Goal: Task Accomplishment & Management: Use online tool/utility

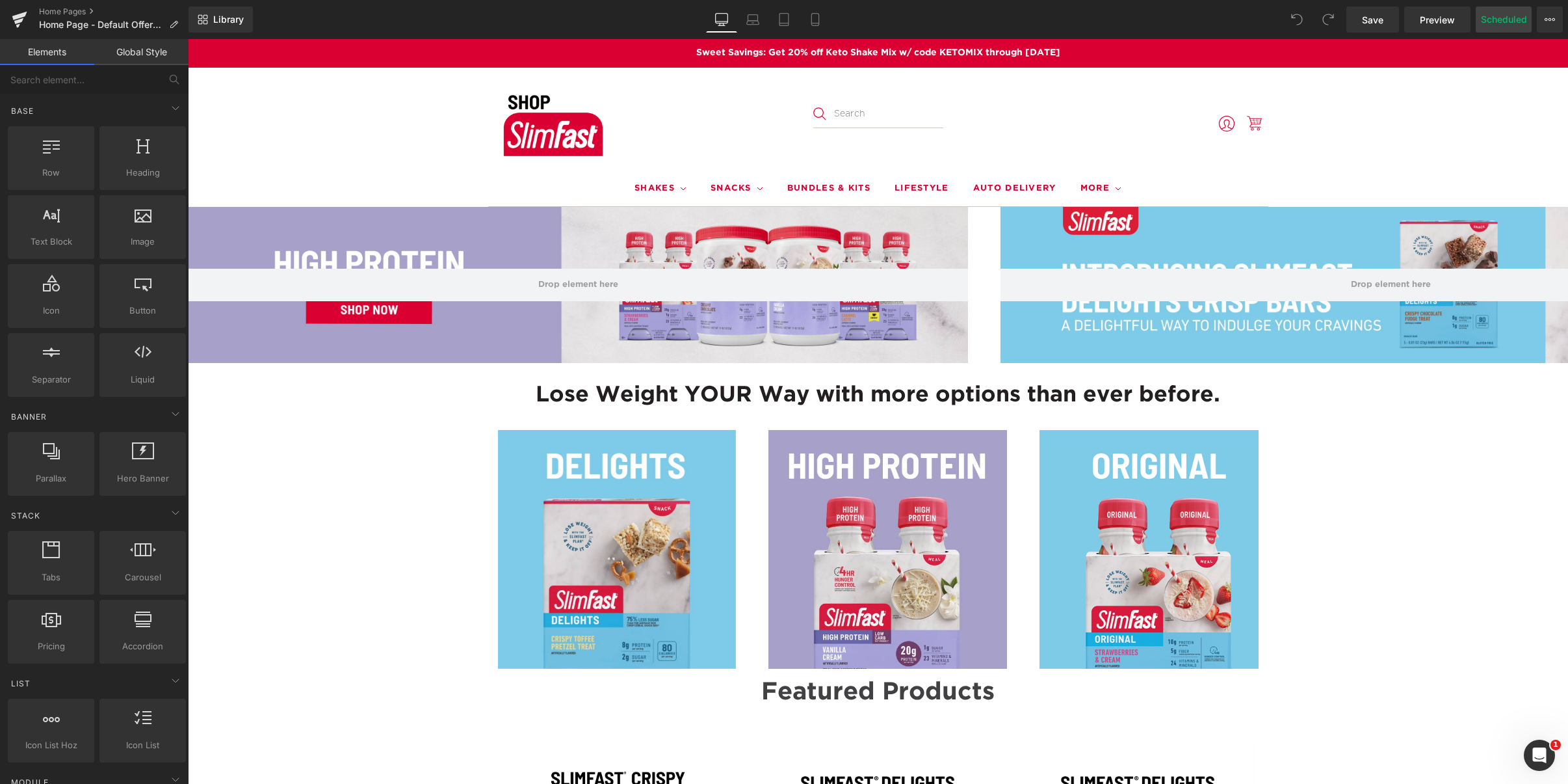
click at [1499, 19] on button "Scheduled" at bounding box center [1503, 19] width 56 height 26
select select
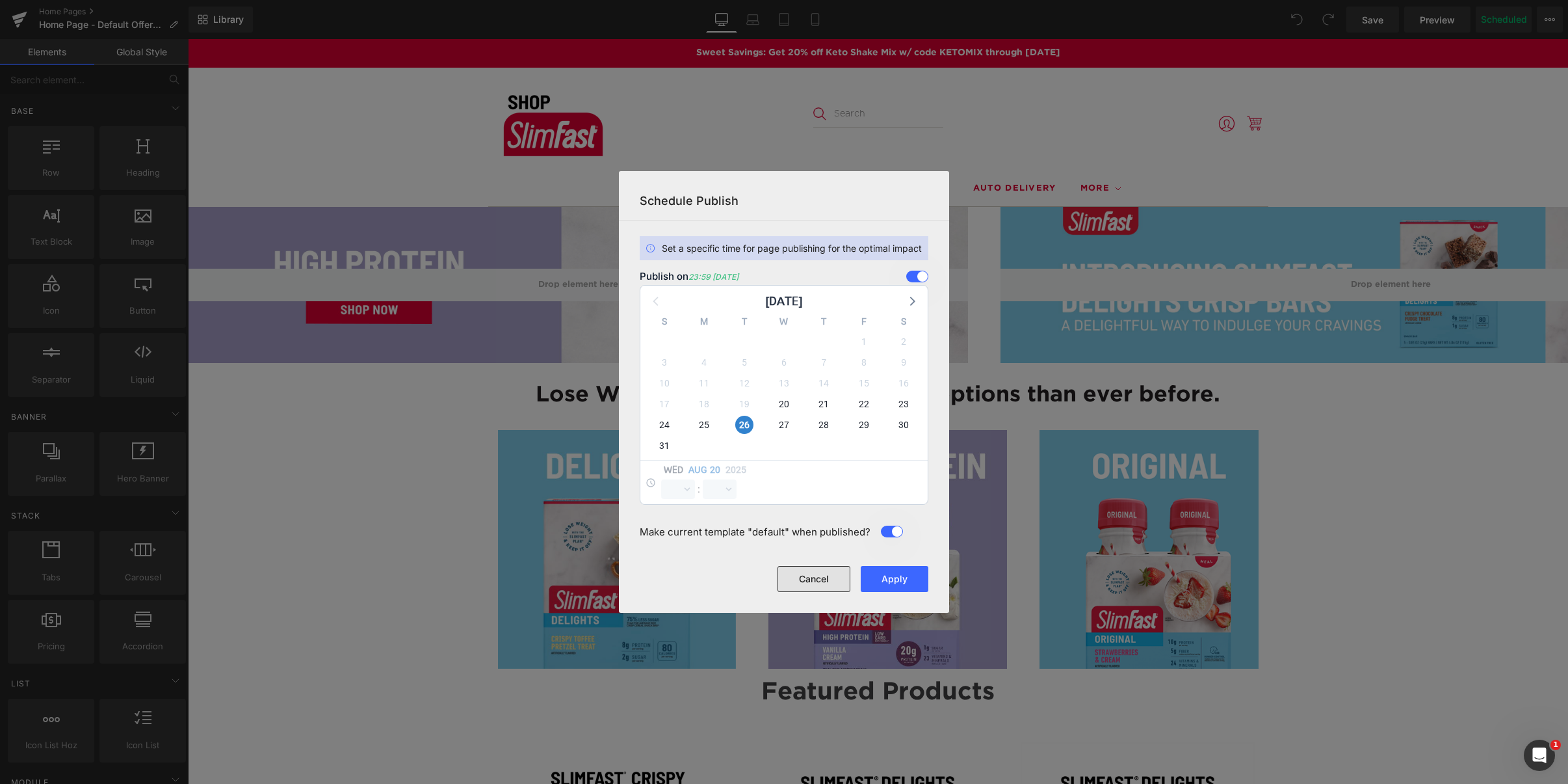
click at [811, 572] on button "Cancel" at bounding box center [813, 579] width 73 height 26
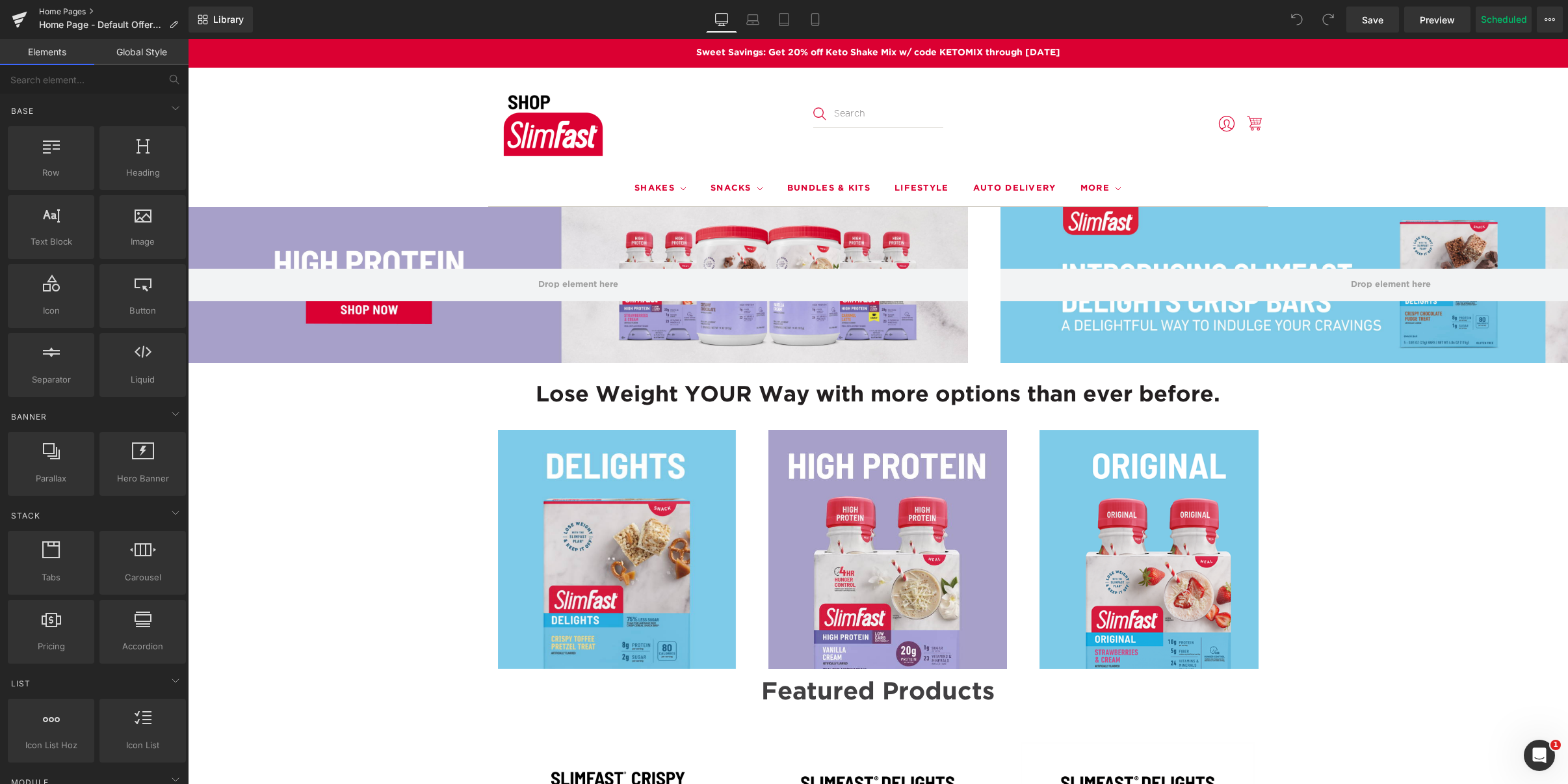
click at [51, 12] on link "Home Pages" at bounding box center [113, 12] width 149 height 10
click at [1499, 6] on button "Scheduled" at bounding box center [1503, 19] width 56 height 26
select select
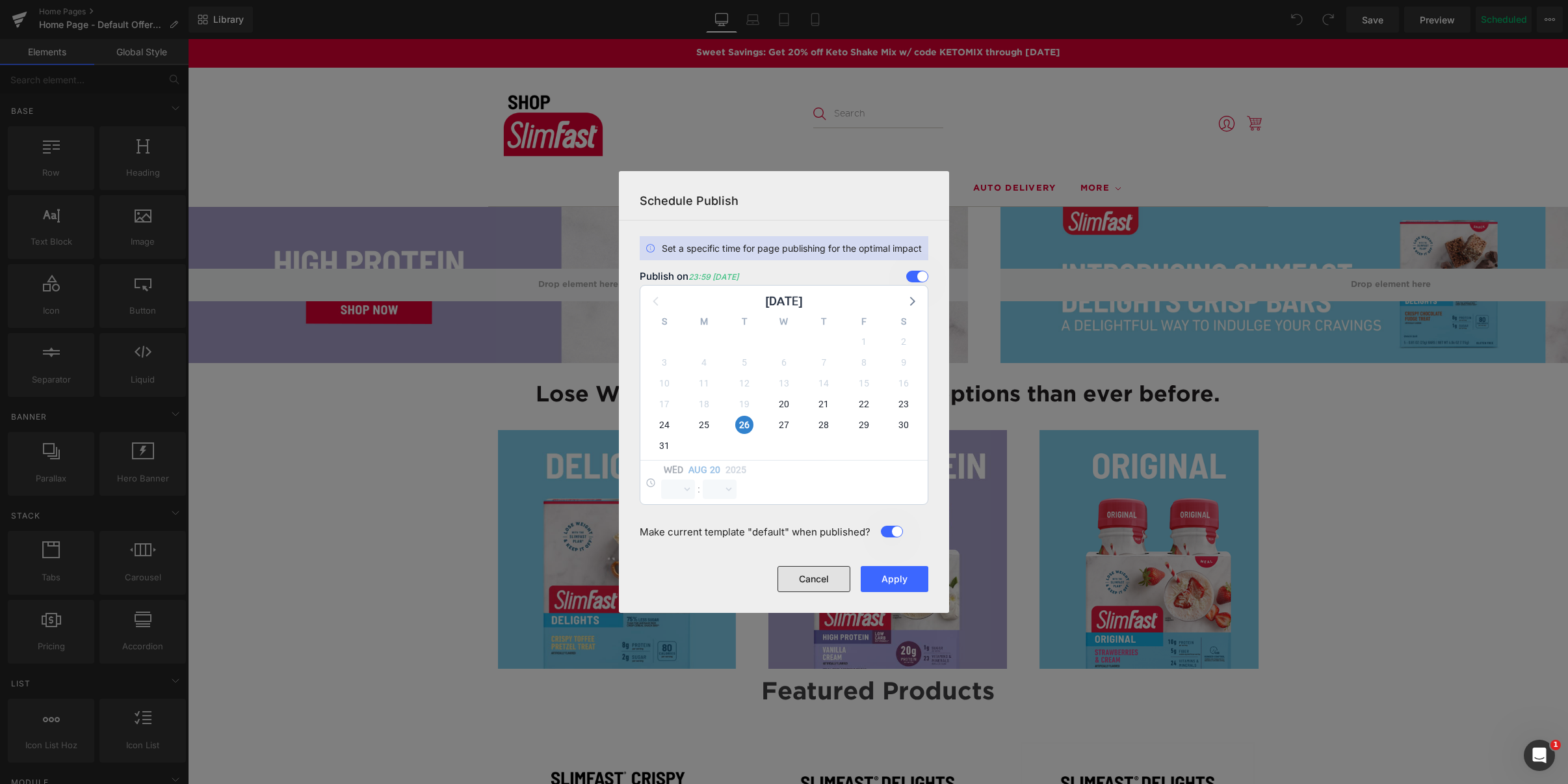
click at [823, 575] on button "Cancel" at bounding box center [813, 579] width 73 height 26
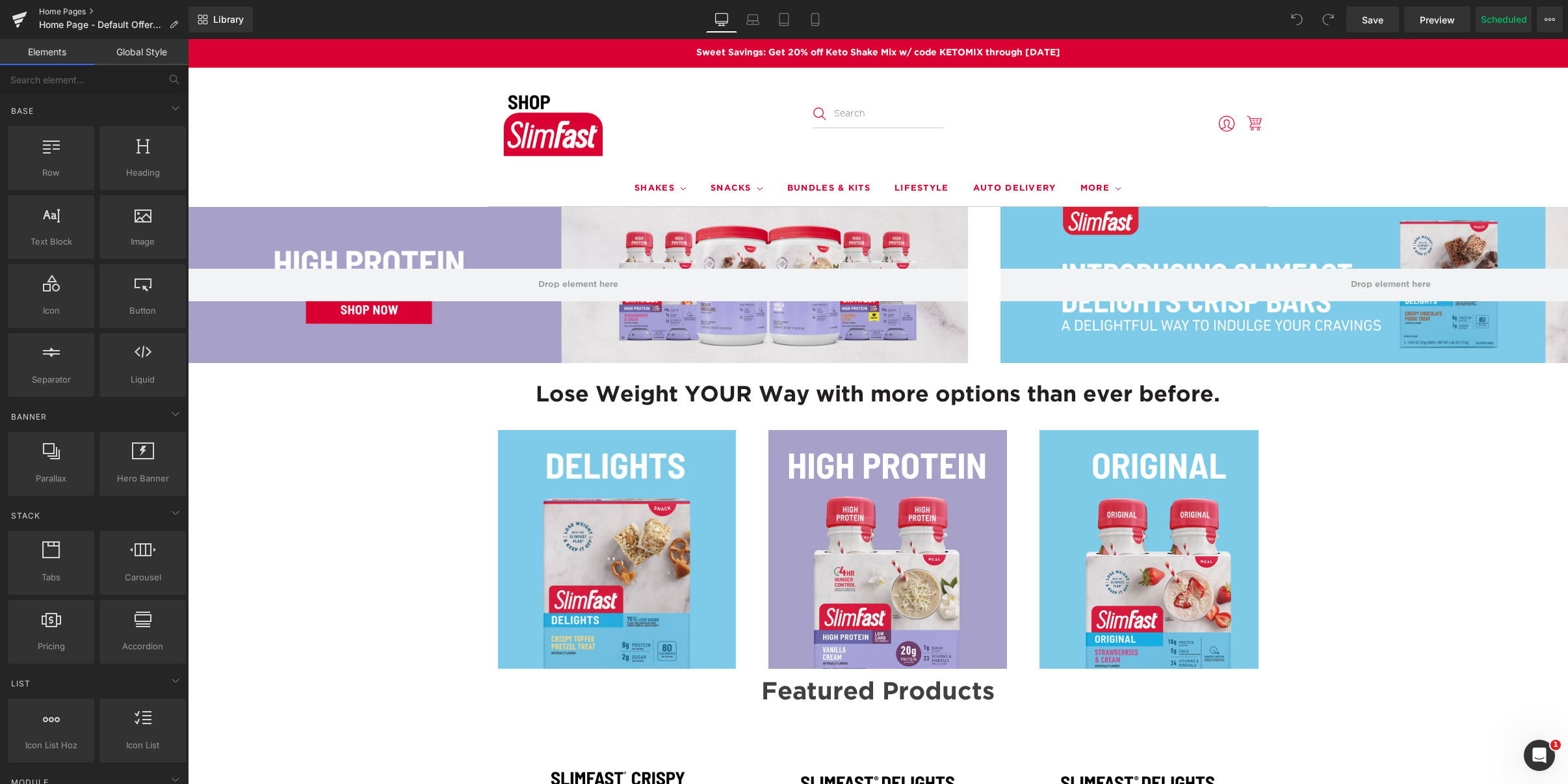
click at [64, 6] on link "Home Pages" at bounding box center [113, 12] width 149 height 10
